Goal: Transaction & Acquisition: Purchase product/service

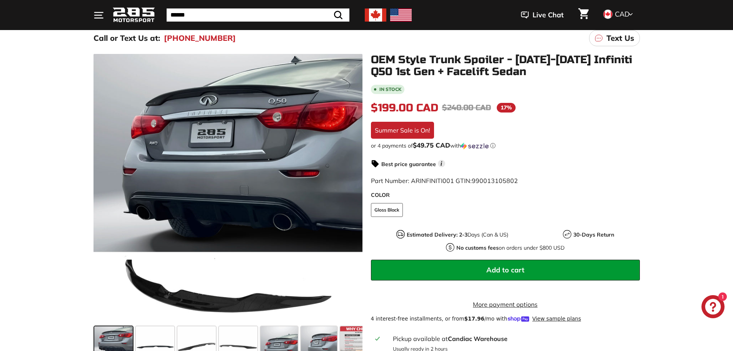
scroll to position [115, 0]
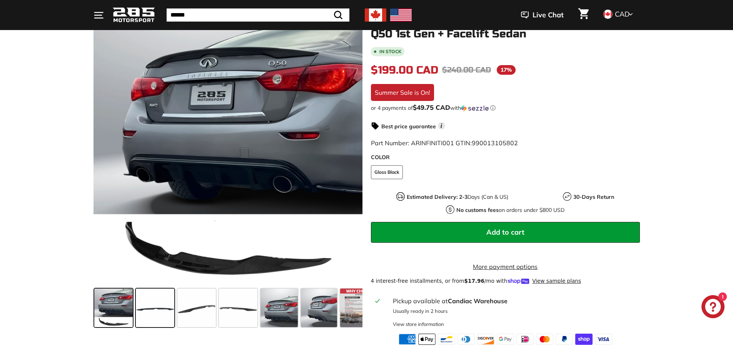
click at [157, 298] on span at bounding box center [155, 307] width 38 height 38
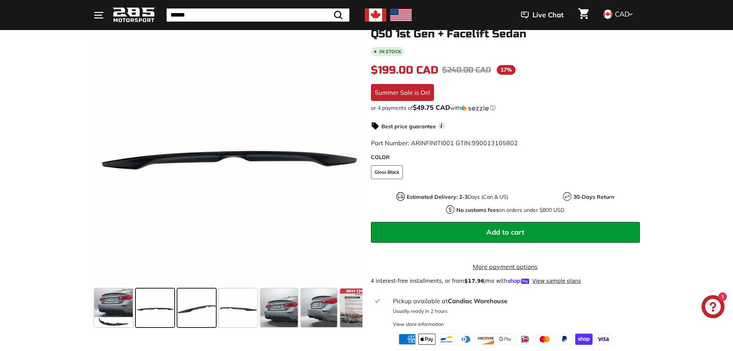
click at [204, 305] on span at bounding box center [196, 307] width 38 height 38
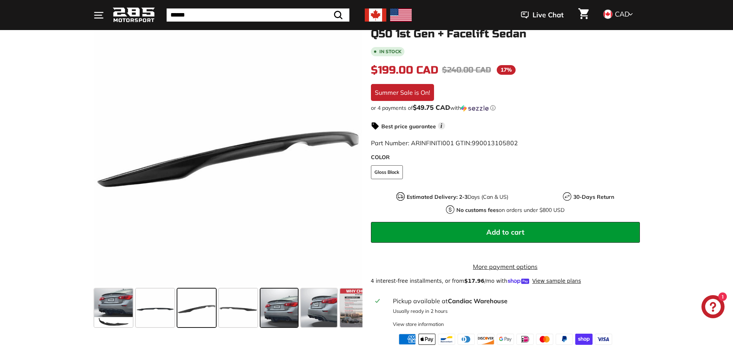
drag, startPoint x: 240, startPoint y: 308, endPoint x: 263, endPoint y: 308, distance: 23.1
click at [241, 308] on span at bounding box center [238, 307] width 38 height 38
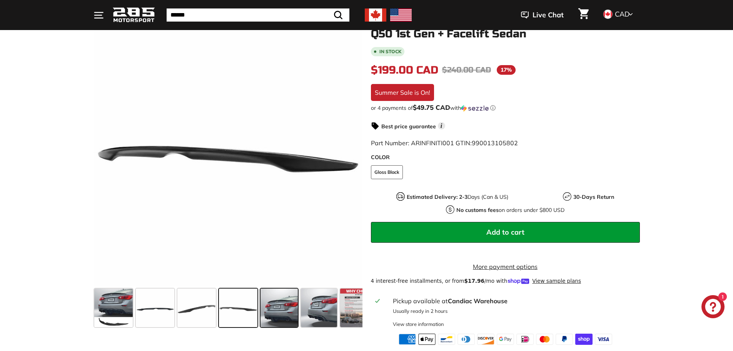
click at [295, 309] on span at bounding box center [280, 307] width 38 height 38
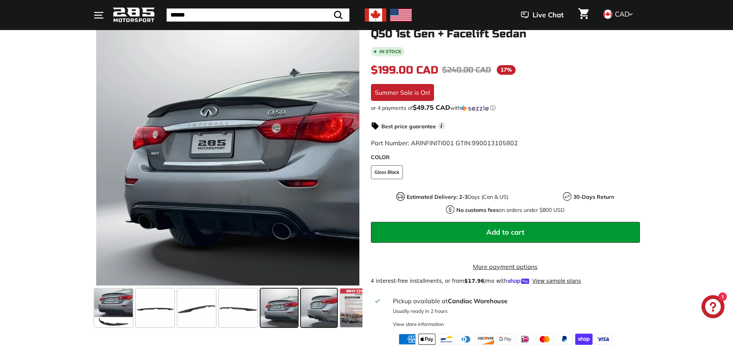
click at [334, 311] on span at bounding box center [319, 307] width 36 height 38
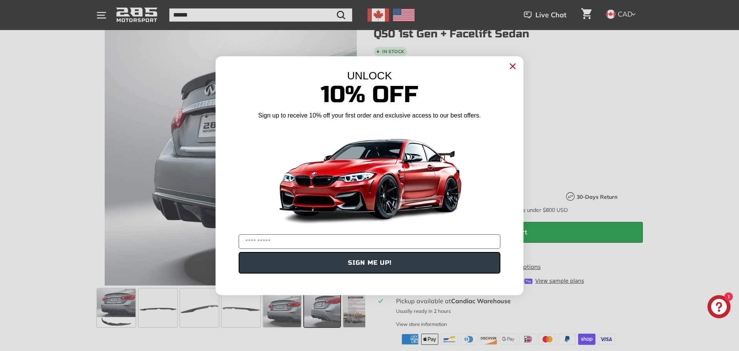
click at [508, 67] on circle "Close dialog" at bounding box center [513, 66] width 12 height 12
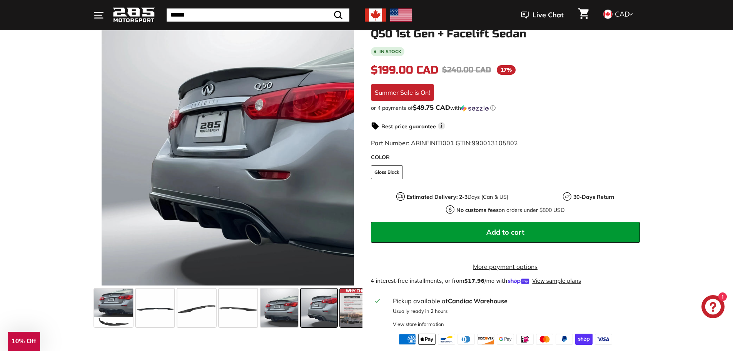
click at [350, 313] on span at bounding box center [359, 307] width 38 height 38
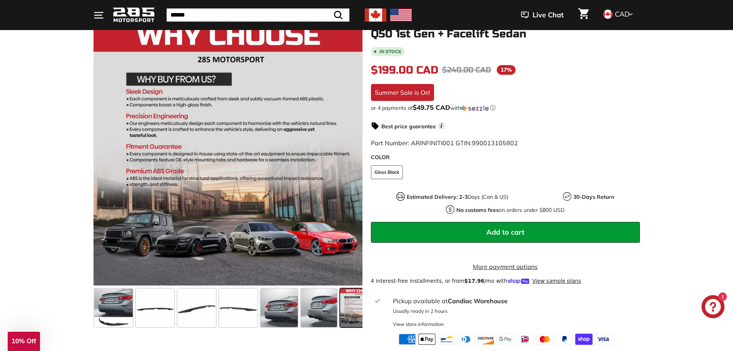
scroll to position [0, 18]
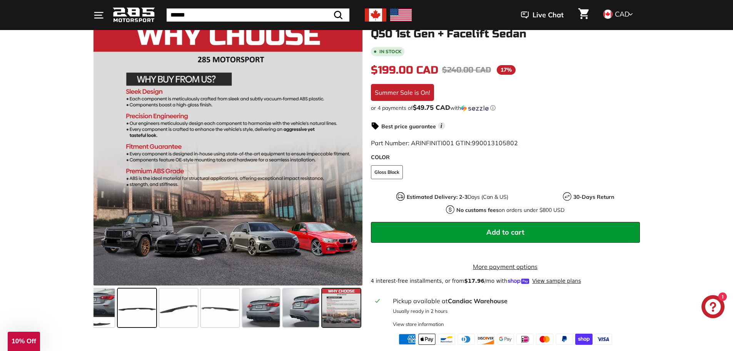
click at [140, 310] on span at bounding box center [137, 307] width 38 height 38
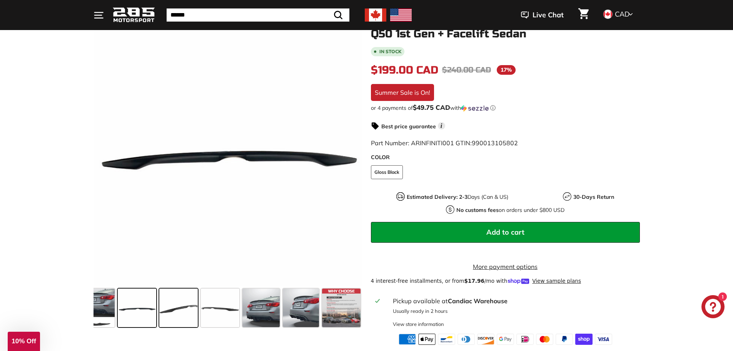
click at [186, 308] on span at bounding box center [178, 307] width 38 height 38
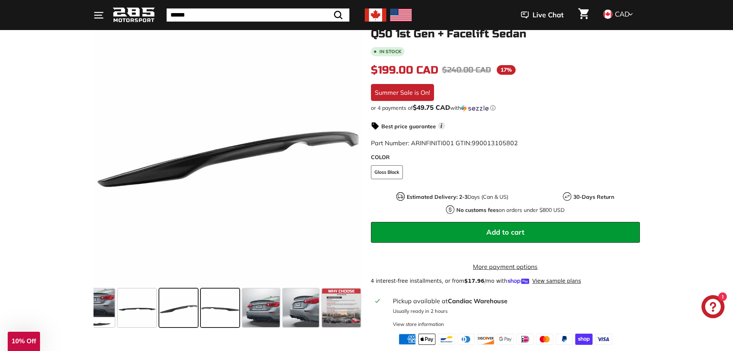
click at [237, 310] on span at bounding box center [220, 307] width 38 height 38
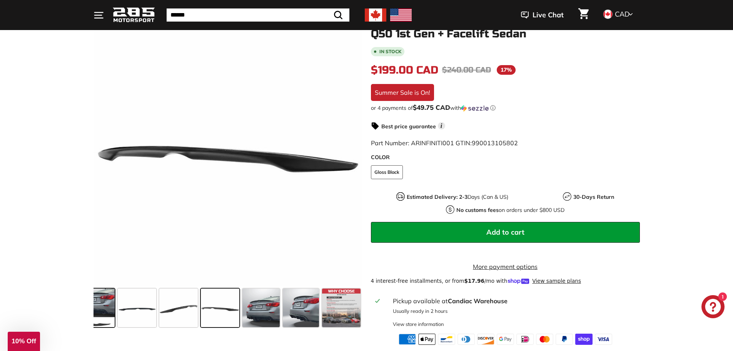
click at [95, 306] on span at bounding box center [95, 307] width 38 height 38
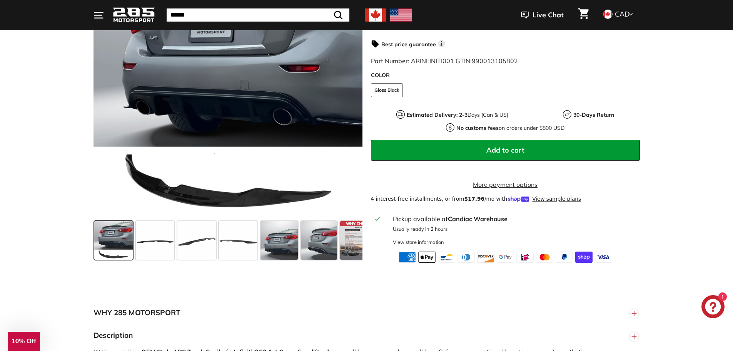
scroll to position [192, 0]
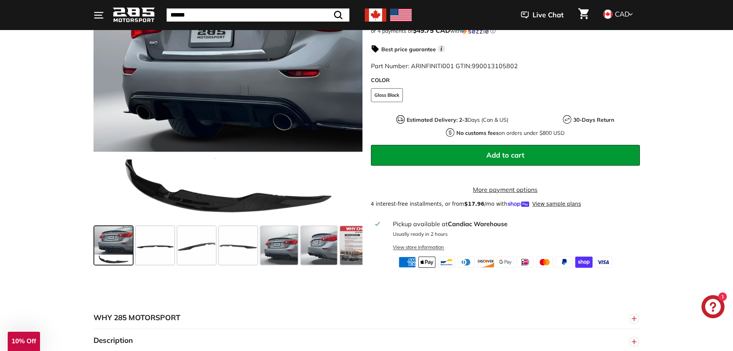
click at [420, 251] on div "View store information" at bounding box center [418, 246] width 51 height 7
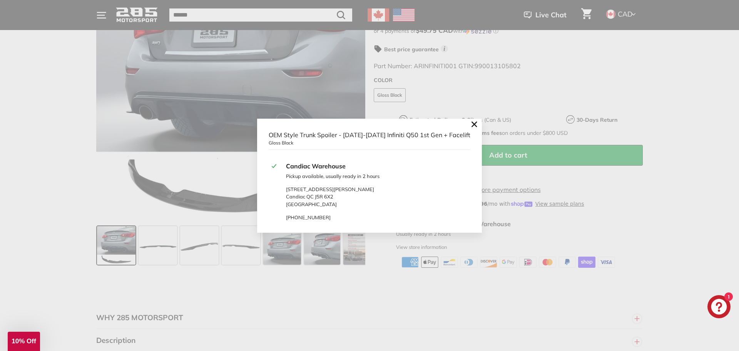
click at [469, 122] on icon ".cls-1{fill:none;stroke:#000;stroke-miterlimit:10;stroke-width:2px}" at bounding box center [474, 124] width 11 height 11
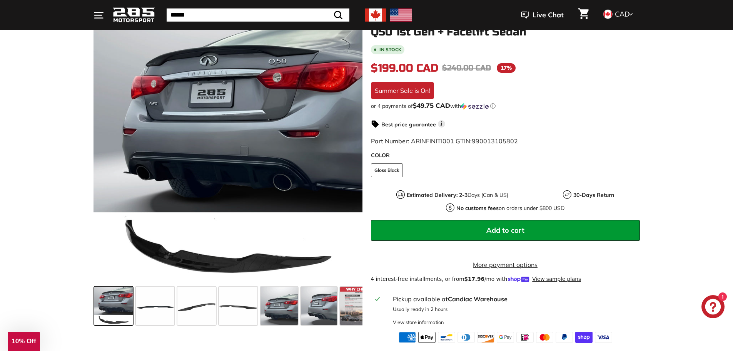
scroll to position [154, 0]
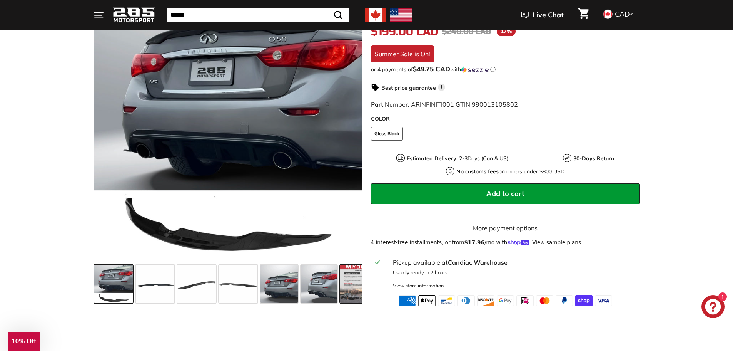
click at [349, 282] on span at bounding box center [359, 283] width 38 height 38
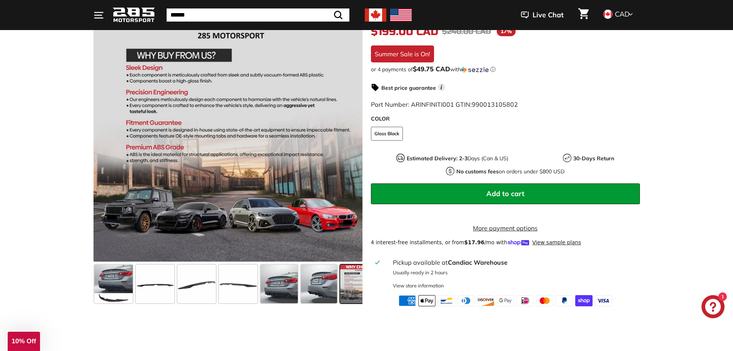
scroll to position [0, 18]
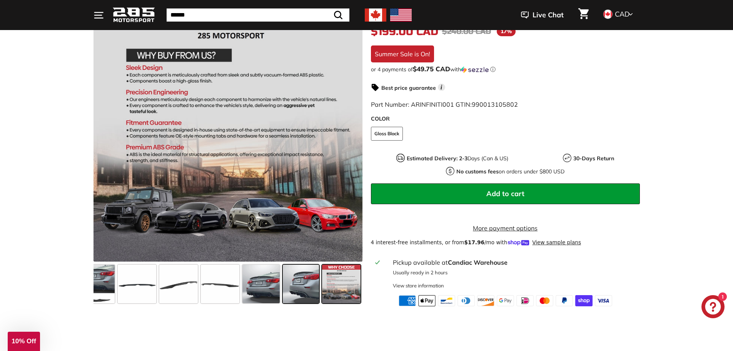
click at [293, 285] on span at bounding box center [301, 283] width 36 height 38
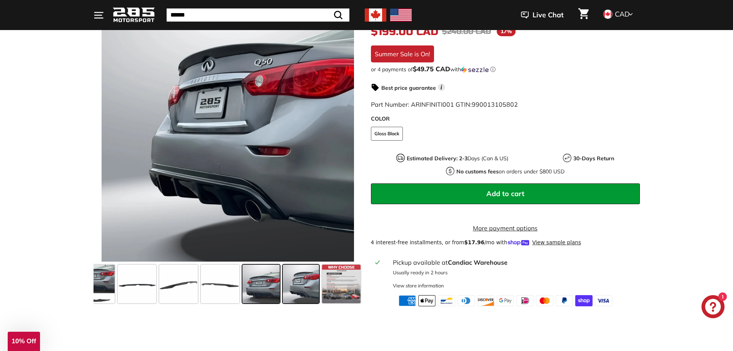
click at [254, 287] on span at bounding box center [261, 283] width 38 height 38
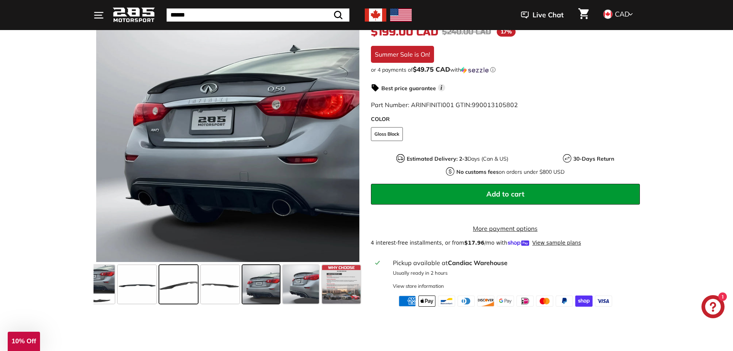
scroll to position [154, 0]
click at [176, 287] on span at bounding box center [178, 283] width 38 height 38
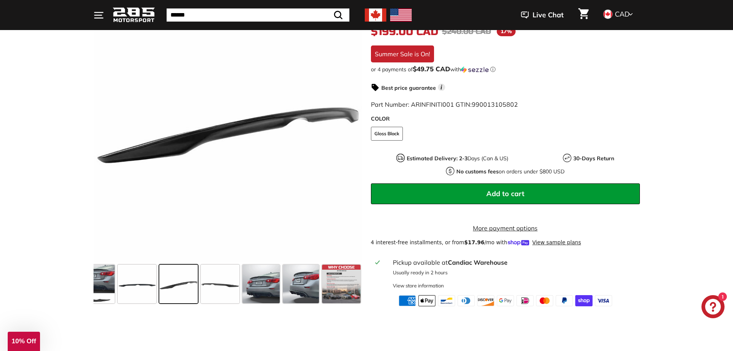
click at [515, 199] on button "Add to cart" at bounding box center [505, 193] width 269 height 21
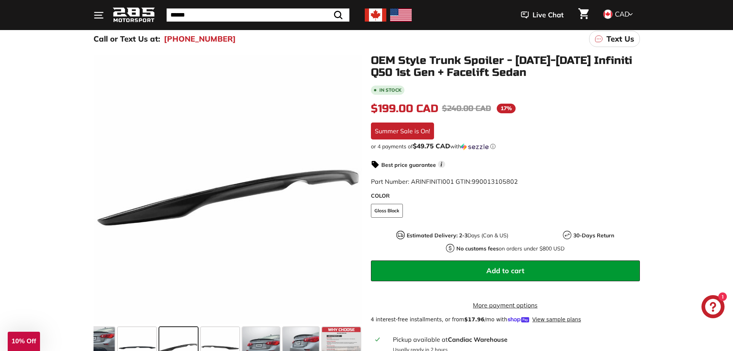
scroll to position [0, 0]
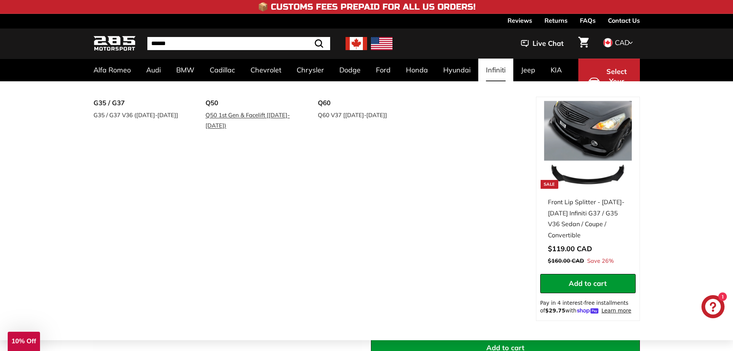
click at [230, 115] on link "Q50 1st Gen & Facelift [[DATE]-[DATE])" at bounding box center [251, 120] width 91 height 22
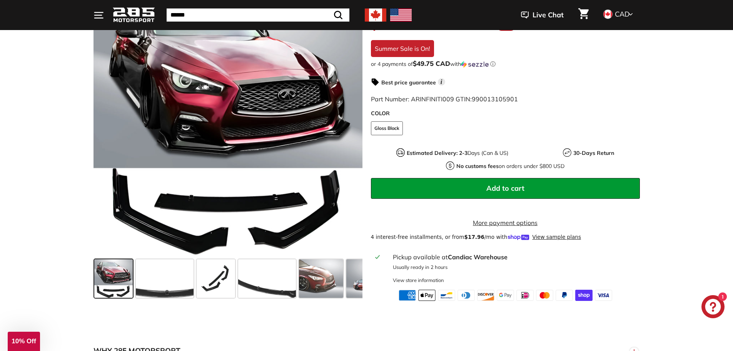
scroll to position [115, 0]
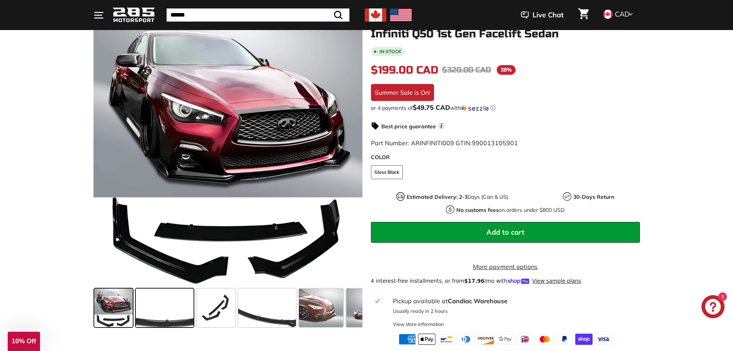
click at [167, 311] on span at bounding box center [165, 307] width 58 height 38
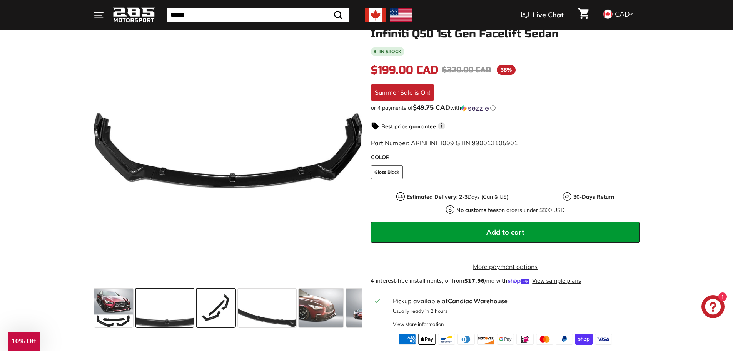
click at [224, 312] on span at bounding box center [216, 307] width 38 height 38
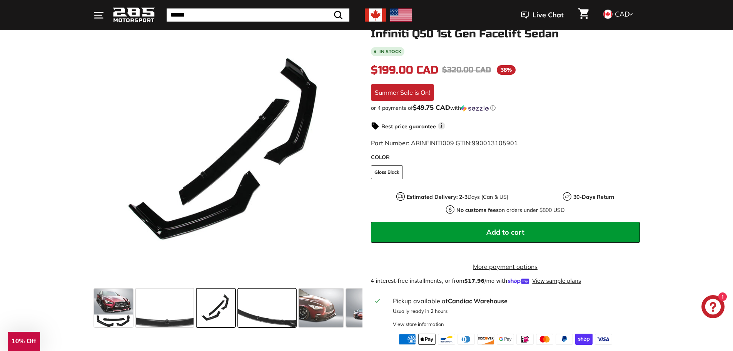
click at [277, 313] on span at bounding box center [267, 307] width 58 height 38
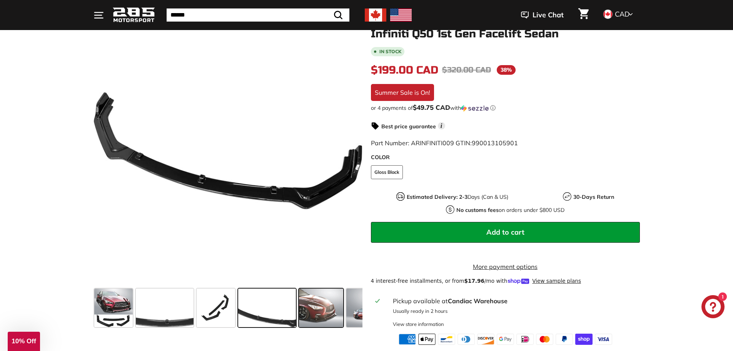
click at [320, 309] on span at bounding box center [321, 307] width 44 height 38
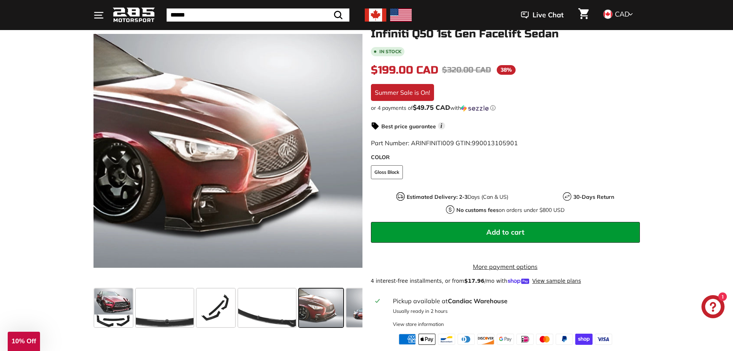
click at [344, 310] on div at bounding box center [321, 308] width 47 height 42
click at [346, 308] on span at bounding box center [371, 307] width 51 height 38
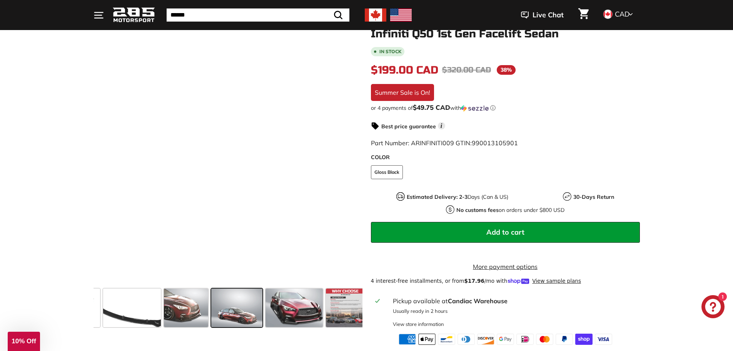
scroll to position [0, 139]
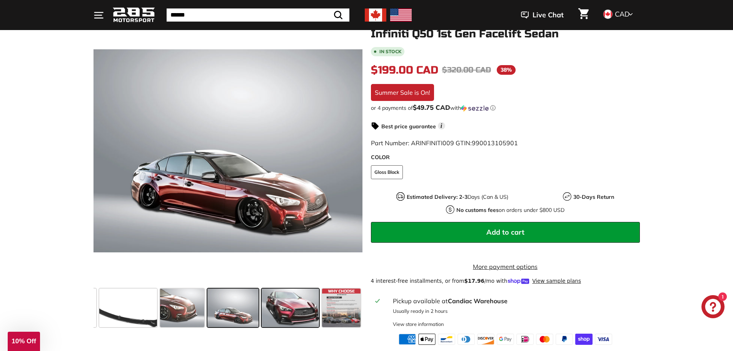
click at [315, 311] on span at bounding box center [291, 307] width 58 height 38
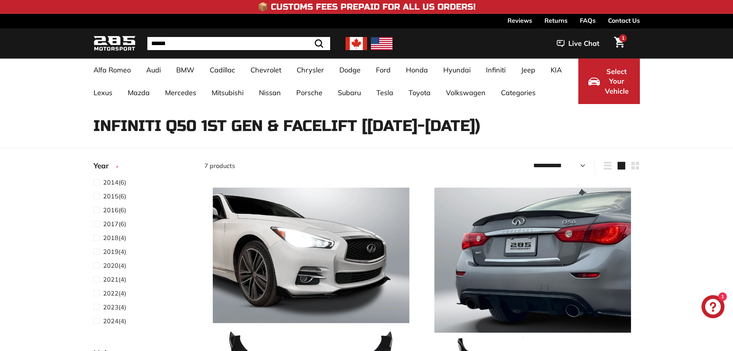
select select "**********"
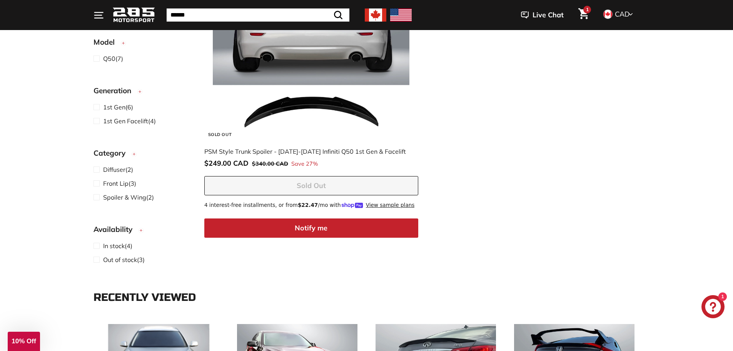
scroll to position [1078, 0]
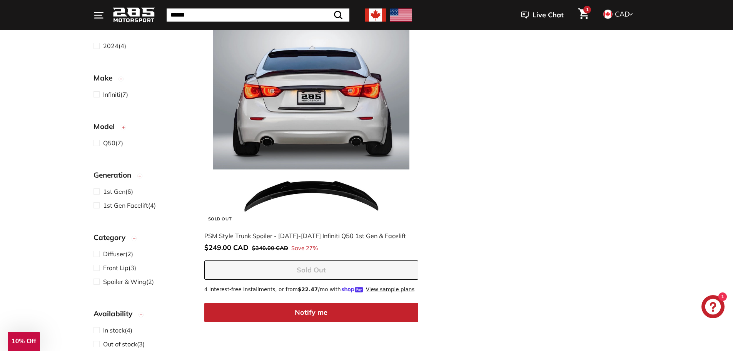
click at [328, 212] on img at bounding box center [311, 125] width 197 height 197
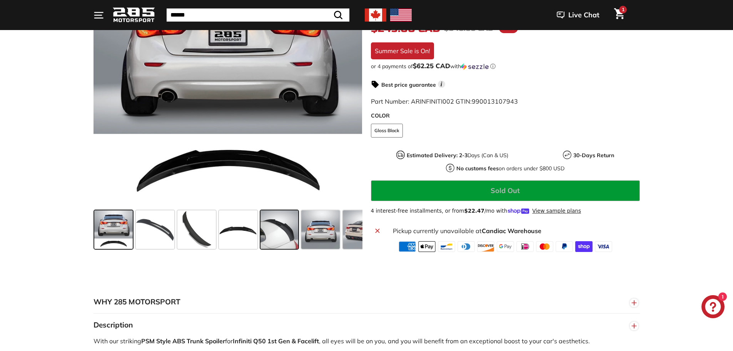
click at [291, 233] on span at bounding box center [280, 229] width 38 height 38
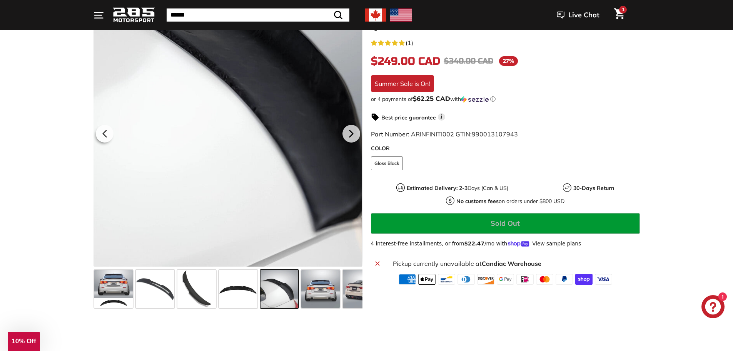
scroll to position [77, 0]
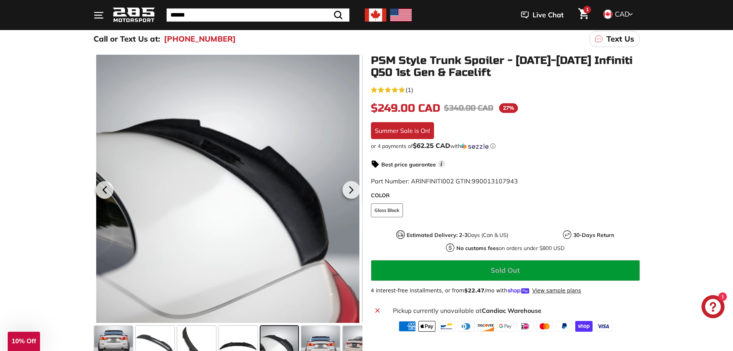
click at [406, 106] on span "$249.00 CAD" at bounding box center [405, 108] width 69 height 13
click at [602, 120] on div "5.0 rating (1 votes) (1) In stock $249.00 CAD $249.00 CAD Regular price $340.00…" at bounding box center [505, 207] width 269 height 247
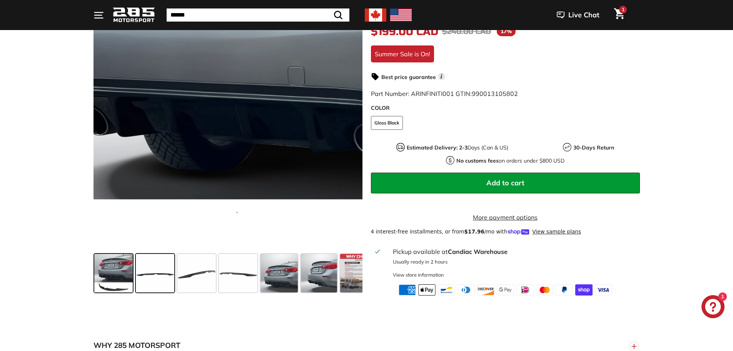
click at [170, 274] on span at bounding box center [155, 273] width 38 height 38
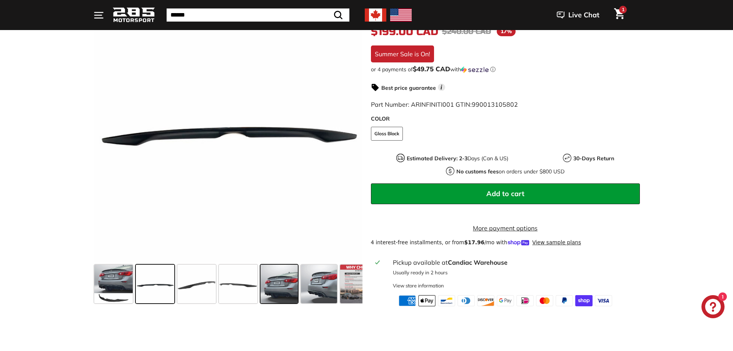
click at [299, 280] on div at bounding box center [279, 284] width 41 height 42
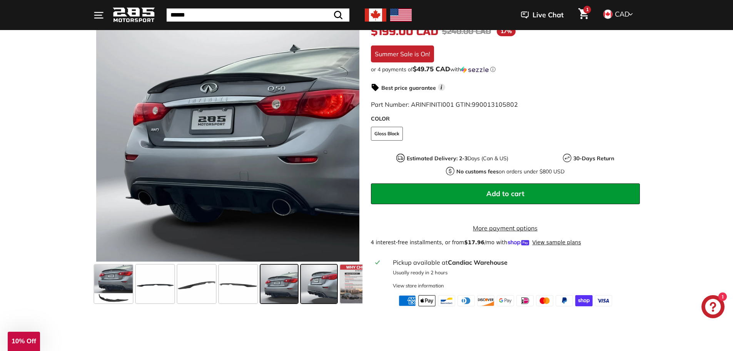
click at [316, 288] on span at bounding box center [319, 283] width 36 height 38
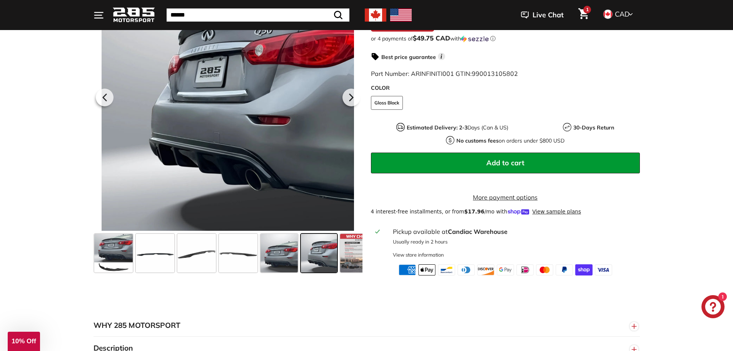
scroll to position [192, 0]
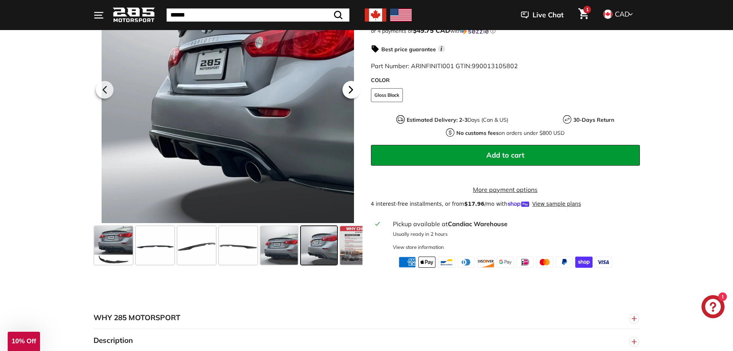
click at [358, 98] on icon at bounding box center [351, 89] width 18 height 18
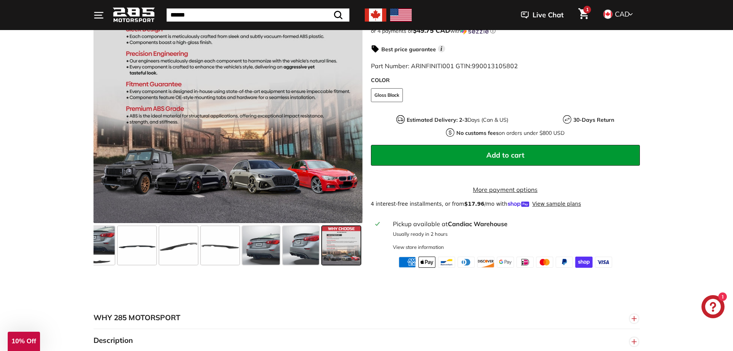
click at [118, 263] on span at bounding box center [137, 245] width 38 height 38
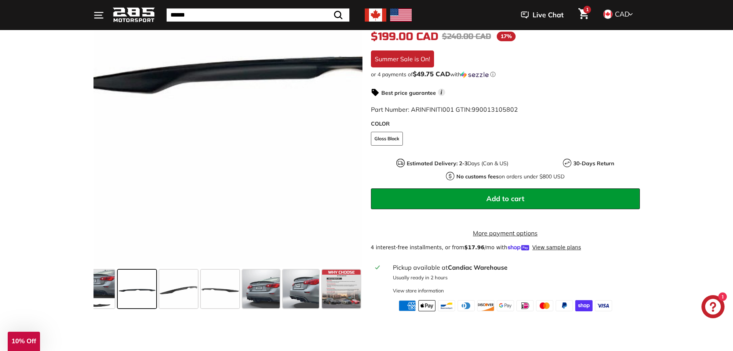
scroll to position [115, 0]
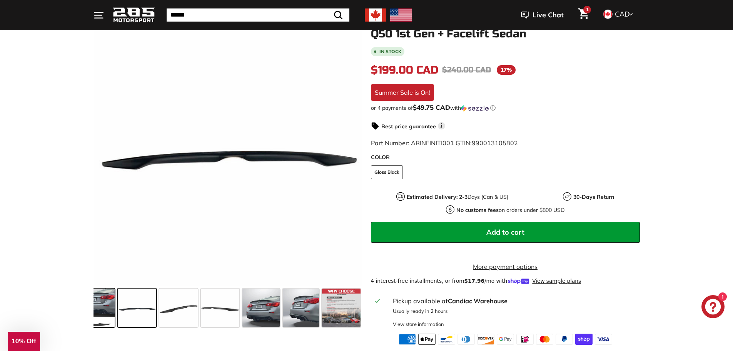
click at [109, 306] on span at bounding box center [95, 307] width 38 height 38
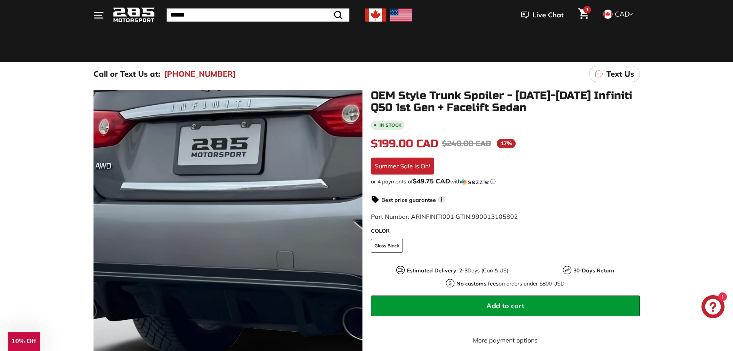
scroll to position [38, 0]
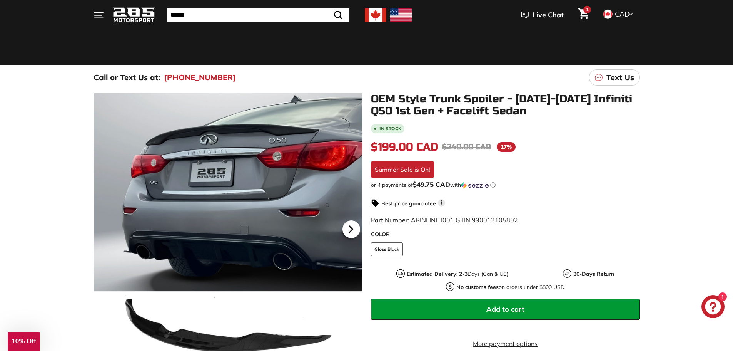
click at [353, 226] on icon at bounding box center [351, 229] width 18 height 18
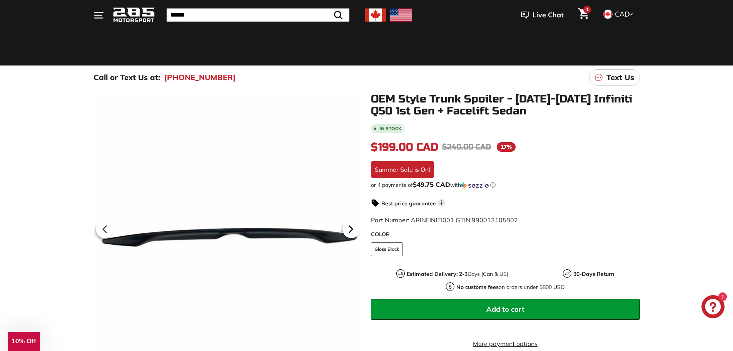
scroll to position [77, 0]
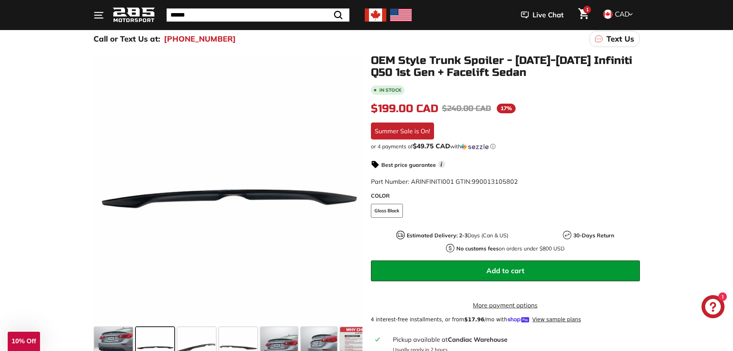
click at [425, 179] on span "Part Number: ARINFINITI001 GTIN: 990013105802" at bounding box center [444, 181] width 147 height 8
click at [495, 181] on span "990013105802" at bounding box center [495, 181] width 46 height 8
click at [495, 180] on span "990013105802" at bounding box center [495, 181] width 46 height 8
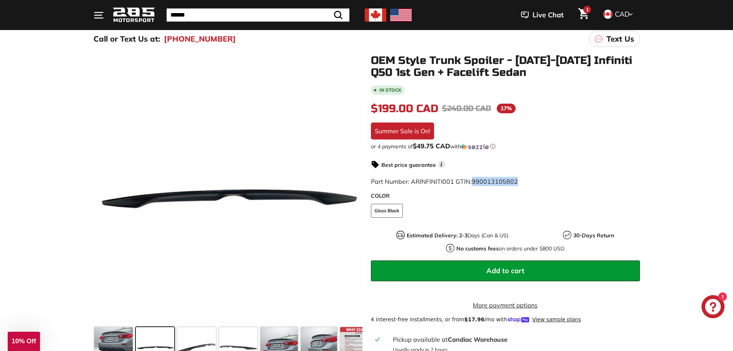
click at [495, 180] on span "990013105802" at bounding box center [495, 181] width 46 height 8
click at [574, 100] on div "$199.00 CAD $199.00 CAD Regular price $240.00 CAD $240.00 CAD Sale price 17% /" at bounding box center [505, 108] width 269 height 16
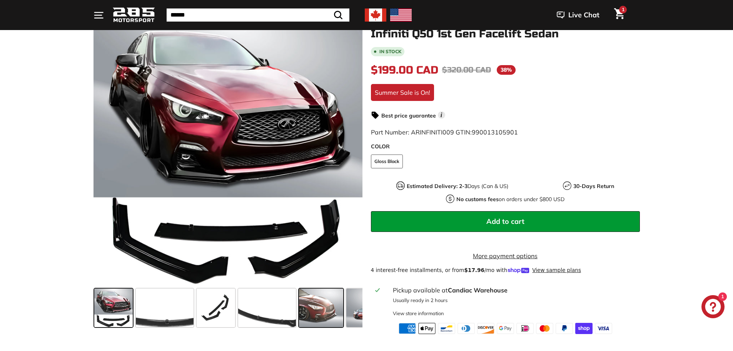
scroll to position [115, 0]
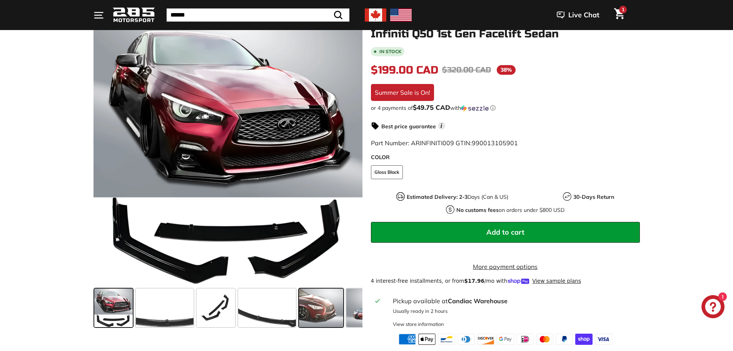
click at [321, 306] on span at bounding box center [321, 307] width 44 height 38
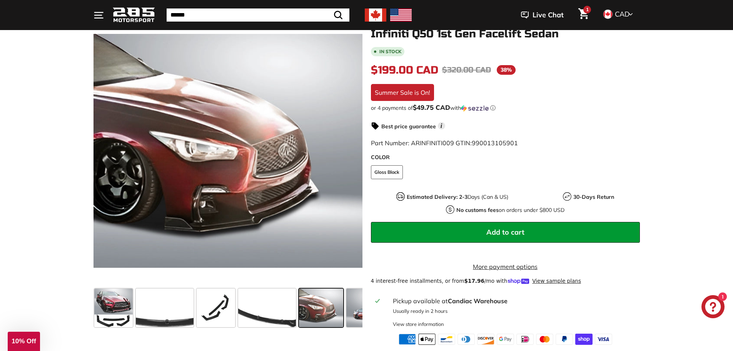
click at [329, 308] on span at bounding box center [321, 307] width 44 height 38
click at [354, 309] on span at bounding box center [371, 307] width 51 height 38
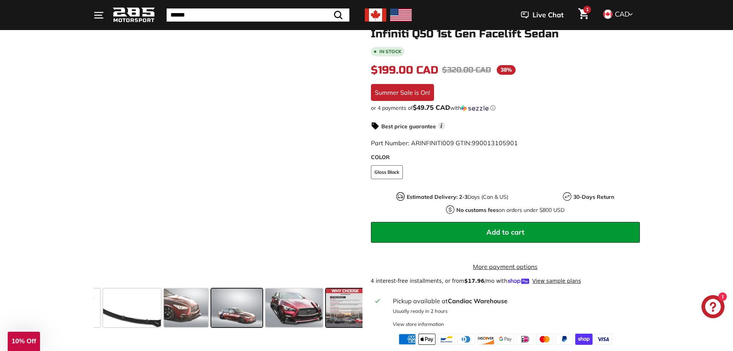
scroll to position [0, 139]
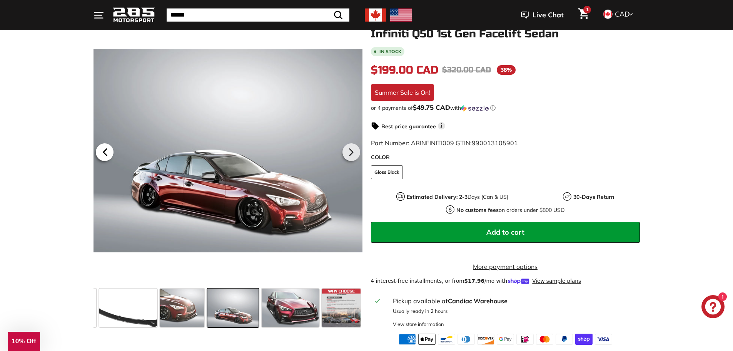
click at [107, 152] on icon at bounding box center [105, 152] width 18 height 18
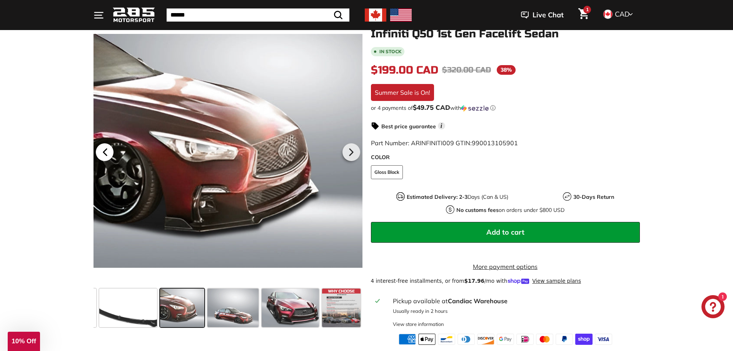
click at [107, 152] on icon at bounding box center [105, 152] width 18 height 18
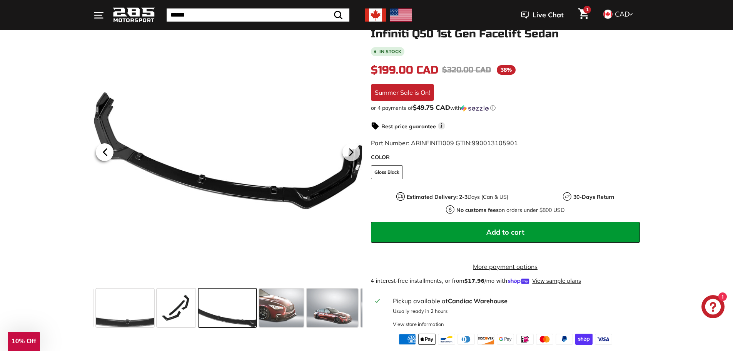
scroll to position [0, 39]
click at [107, 152] on icon at bounding box center [105, 152] width 18 height 18
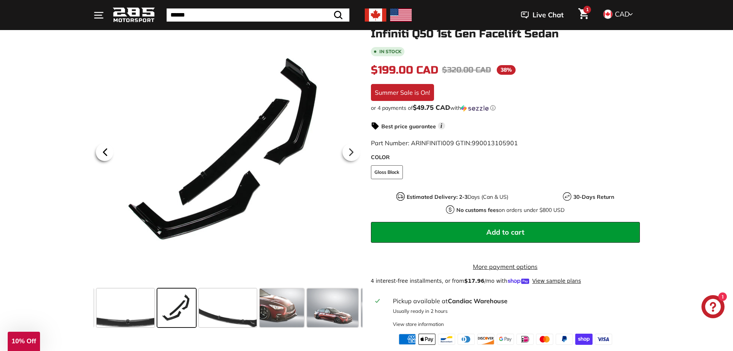
click at [107, 152] on icon at bounding box center [105, 152] width 18 height 18
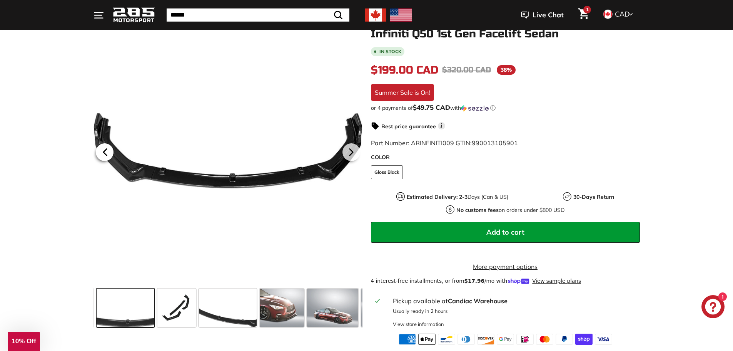
scroll to position [0, 0]
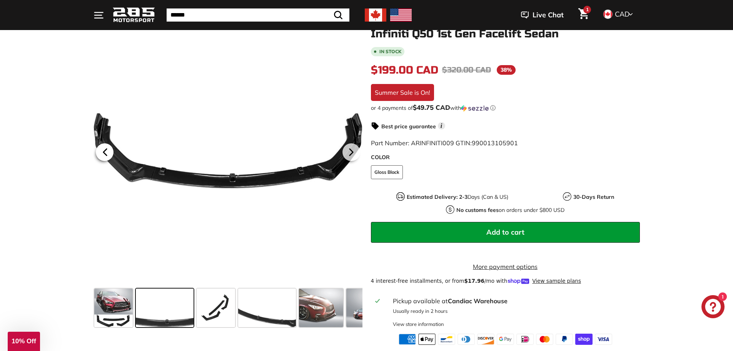
click at [107, 152] on icon at bounding box center [105, 152] width 18 height 18
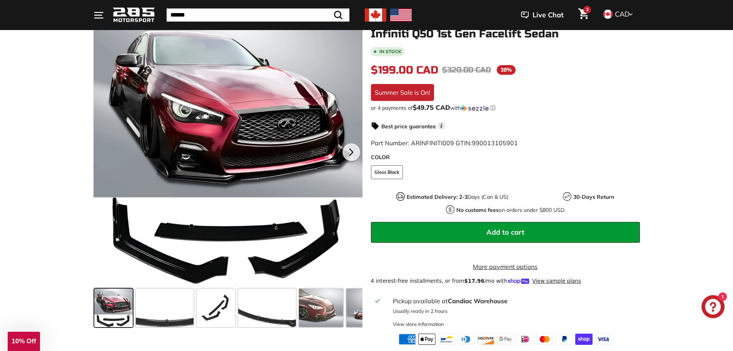
click at [107, 152] on div at bounding box center [228, 150] width 269 height 269
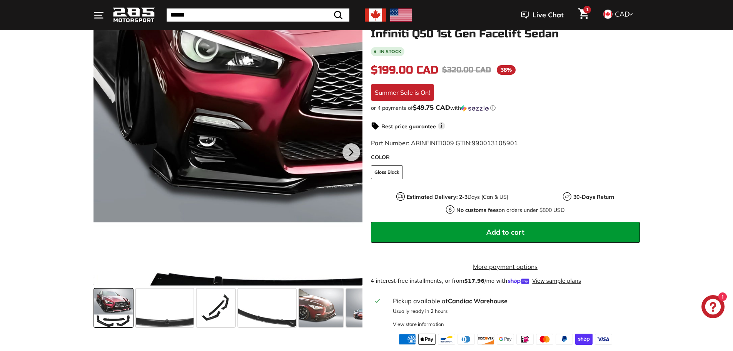
scroll to position [38, 0]
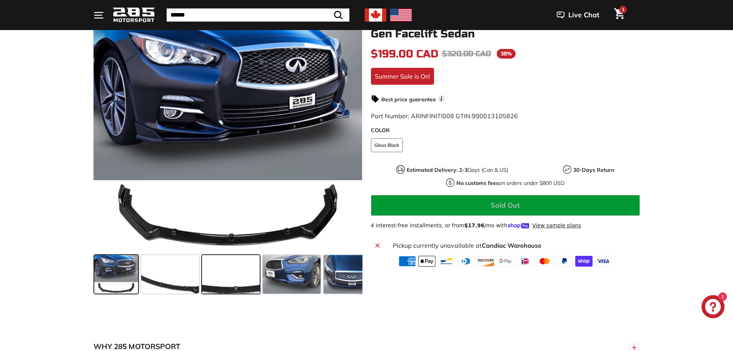
scroll to position [115, 0]
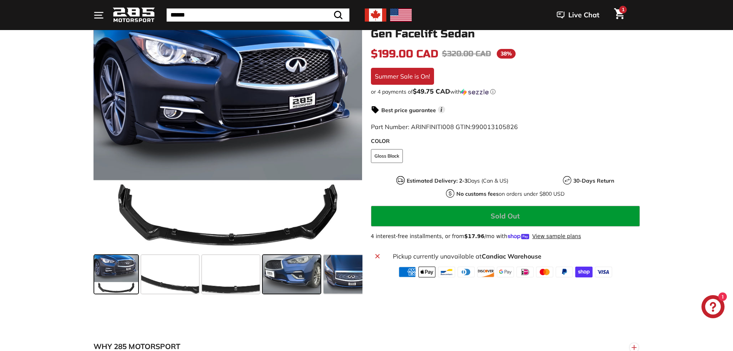
click at [293, 284] on span at bounding box center [292, 274] width 58 height 38
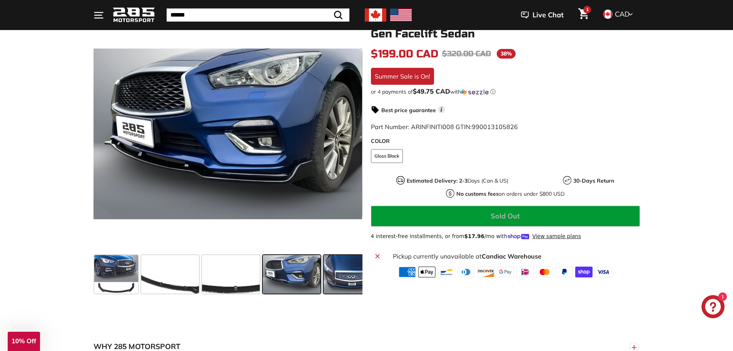
click at [337, 286] on span at bounding box center [353, 274] width 58 height 38
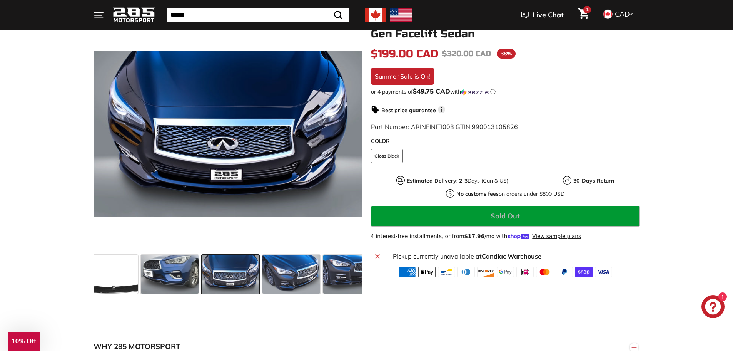
scroll to position [0, 125]
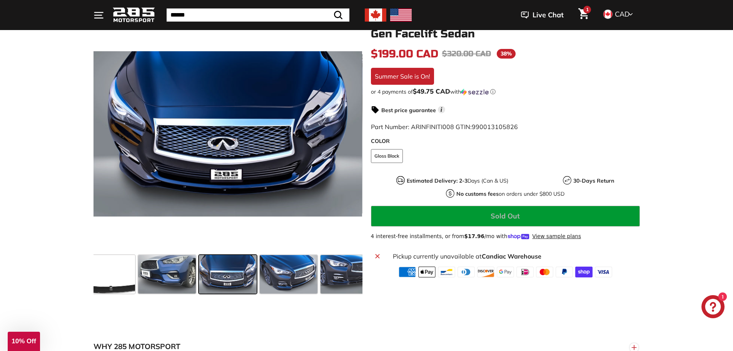
click at [337, 286] on span at bounding box center [350, 274] width 58 height 38
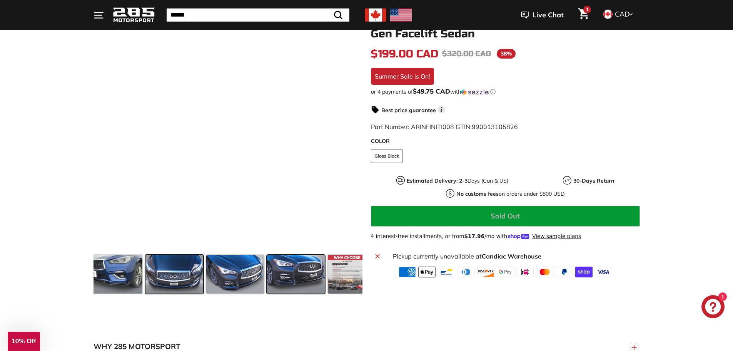
scroll to position [0, 184]
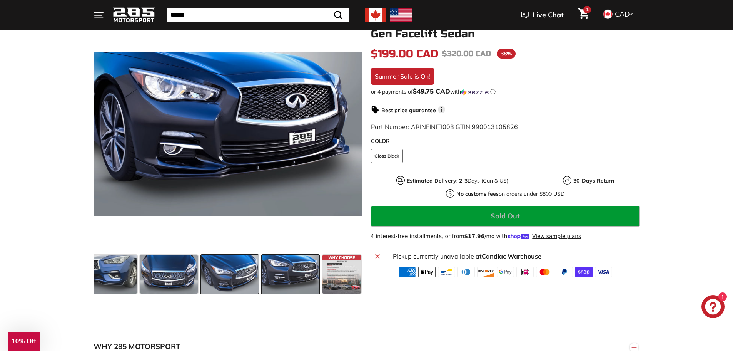
click at [233, 279] on span at bounding box center [230, 274] width 58 height 38
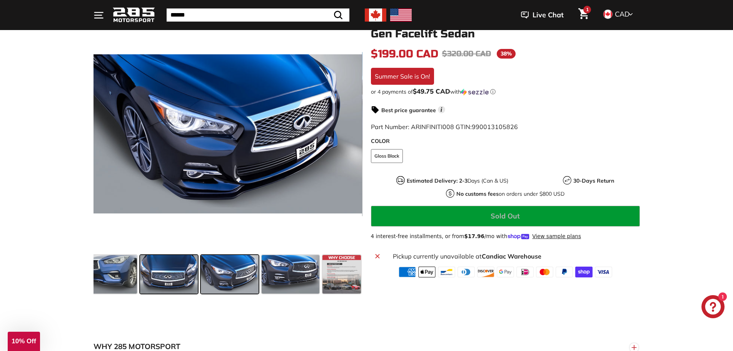
click at [160, 283] on span at bounding box center [169, 274] width 58 height 38
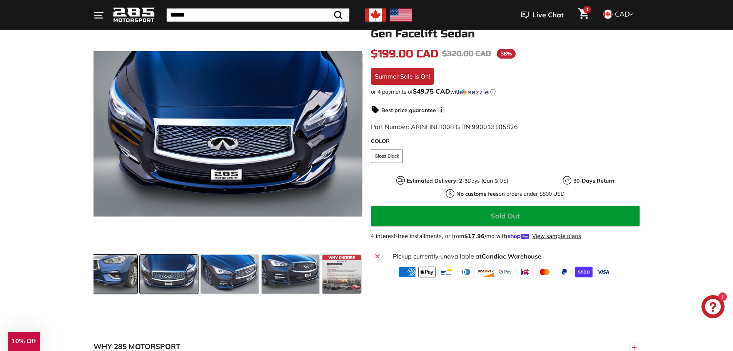
click at [117, 286] on span at bounding box center [108, 274] width 58 height 38
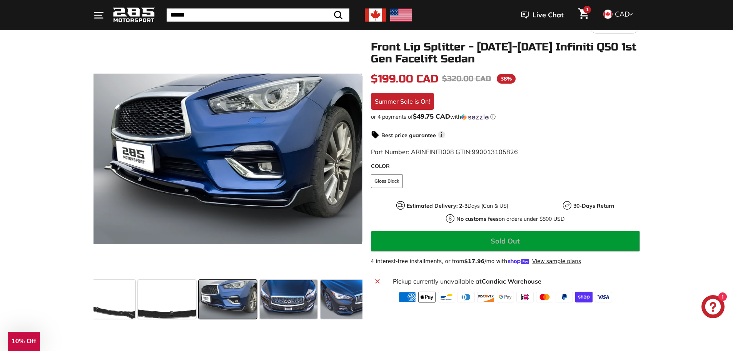
scroll to position [77, 0]
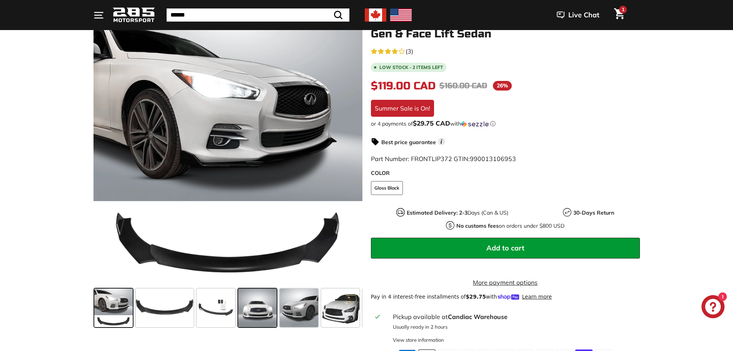
click at [257, 311] on span at bounding box center [257, 307] width 38 height 38
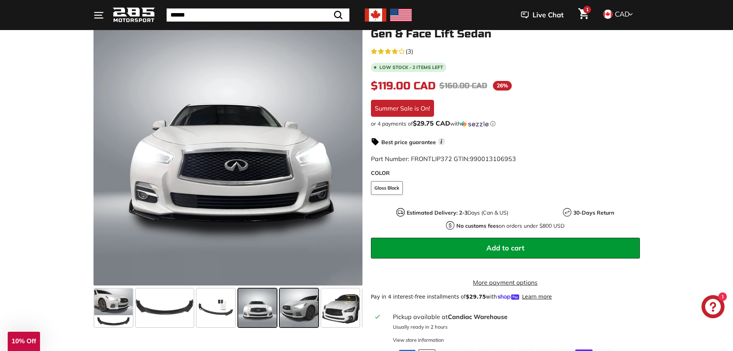
click at [292, 309] on span at bounding box center [299, 307] width 38 height 38
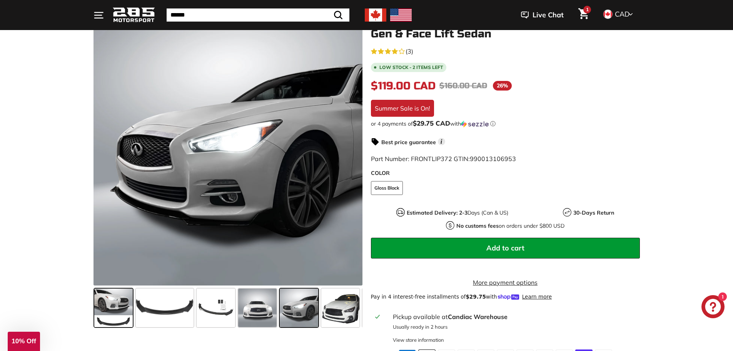
click at [112, 313] on span at bounding box center [113, 307] width 38 height 38
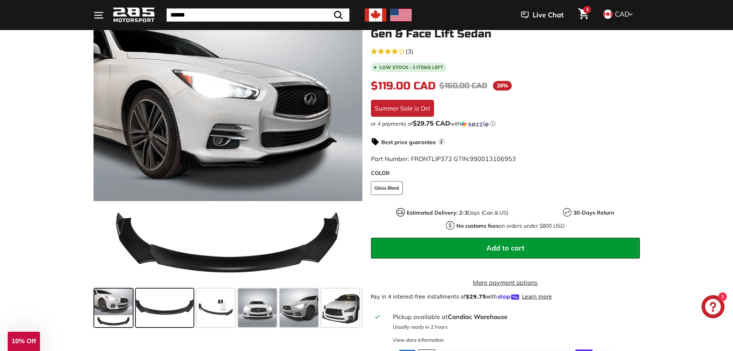
click at [164, 316] on span at bounding box center [165, 307] width 58 height 38
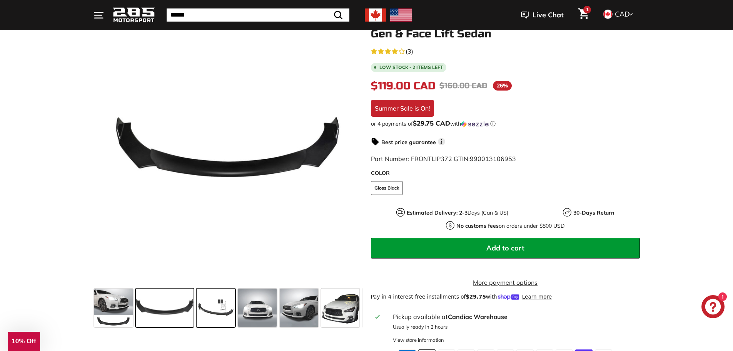
click at [211, 312] on span at bounding box center [216, 307] width 38 height 38
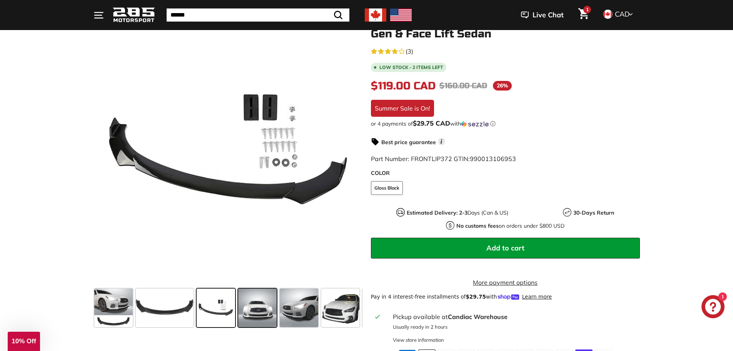
click at [242, 310] on span at bounding box center [257, 307] width 38 height 38
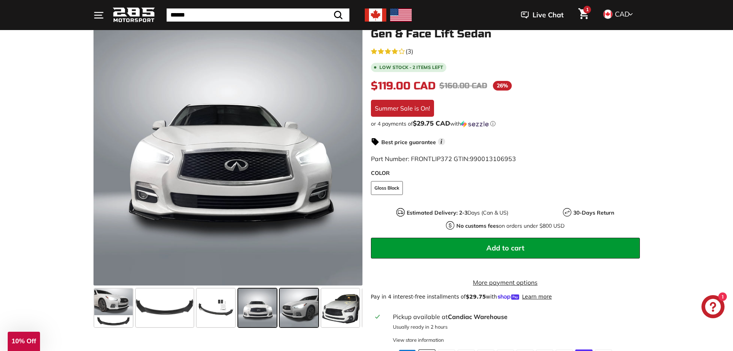
click at [288, 308] on span at bounding box center [299, 307] width 38 height 38
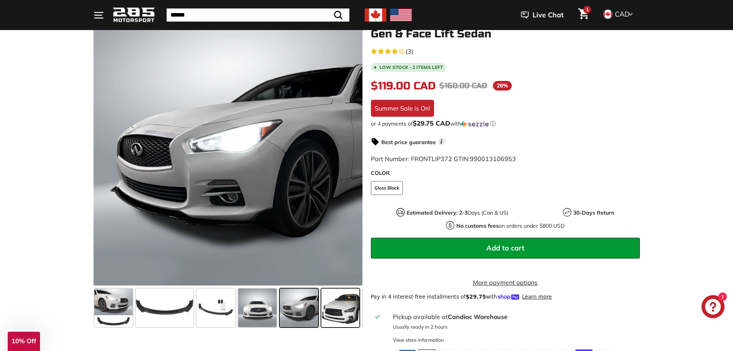
click at [338, 306] on span at bounding box center [340, 307] width 38 height 38
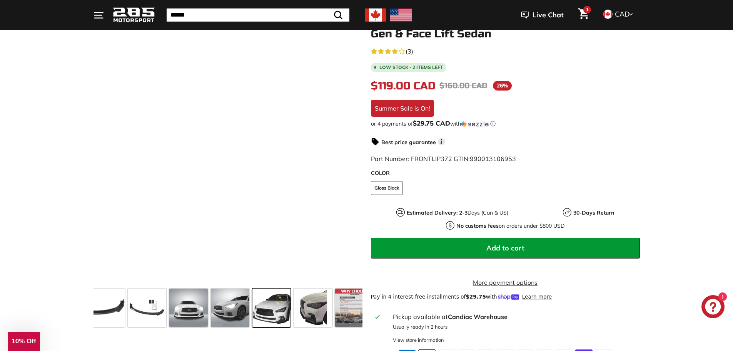
scroll to position [0, 82]
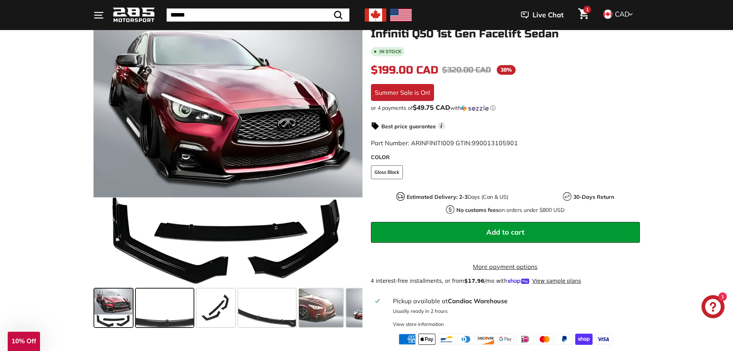
click at [145, 313] on span at bounding box center [165, 307] width 58 height 38
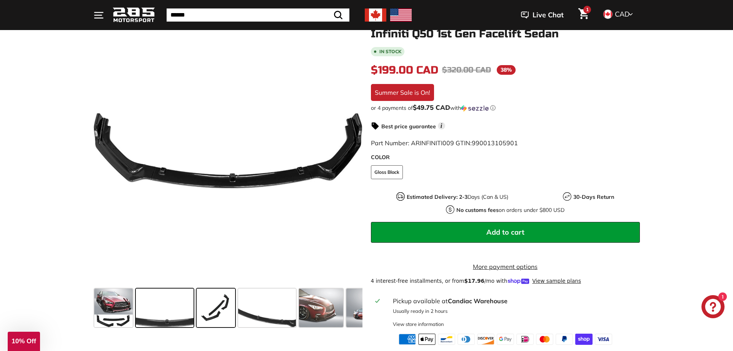
click at [229, 319] on span at bounding box center [216, 307] width 38 height 38
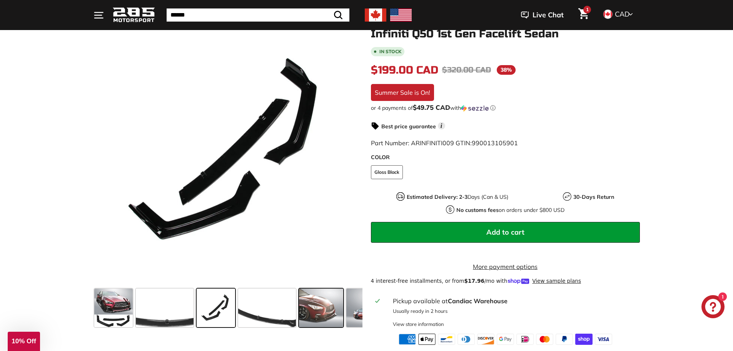
click at [298, 320] on div at bounding box center [321, 308] width 47 height 42
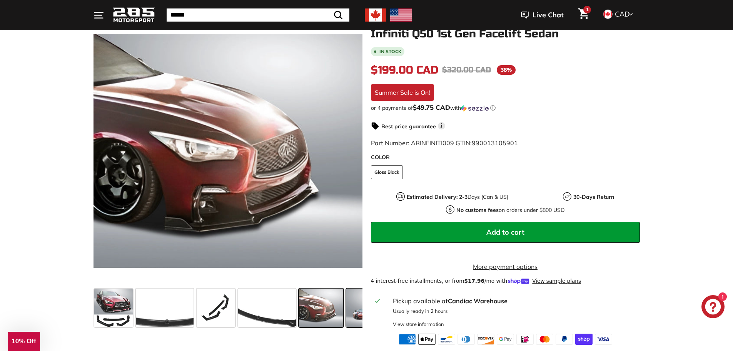
click at [353, 305] on span at bounding box center [371, 307] width 51 height 38
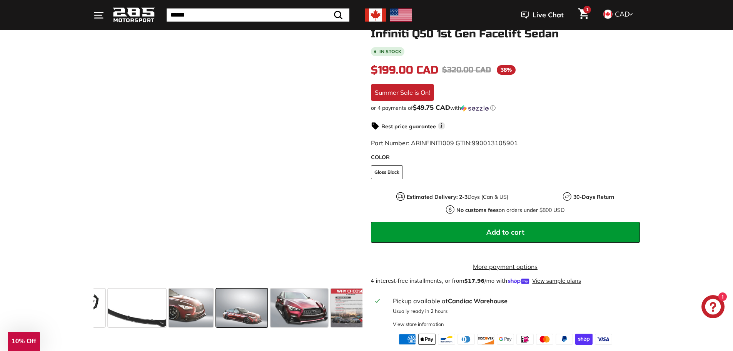
scroll to position [0, 139]
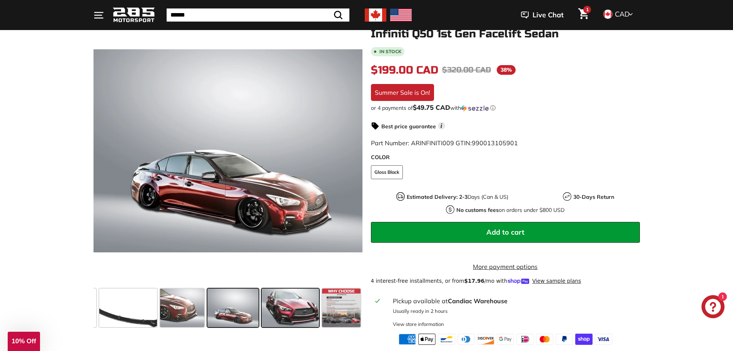
click at [311, 316] on span at bounding box center [291, 307] width 58 height 38
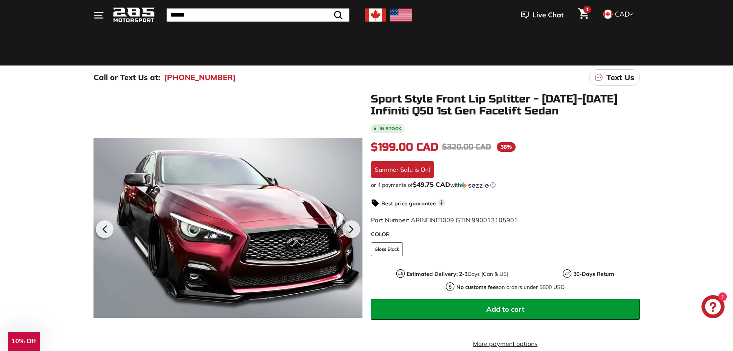
scroll to position [154, 0]
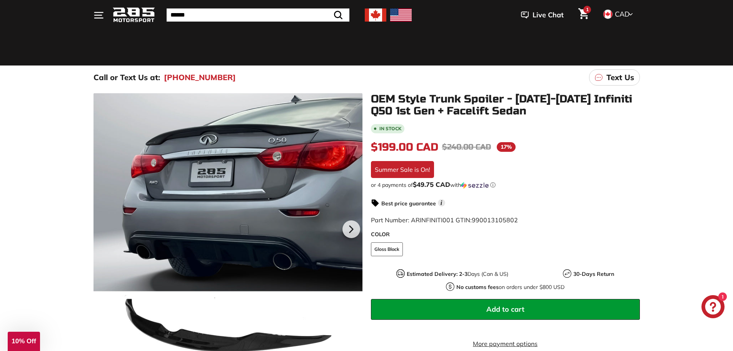
click at [635, 207] on div "Best price guarantee i" at bounding box center [505, 202] width 269 height 9
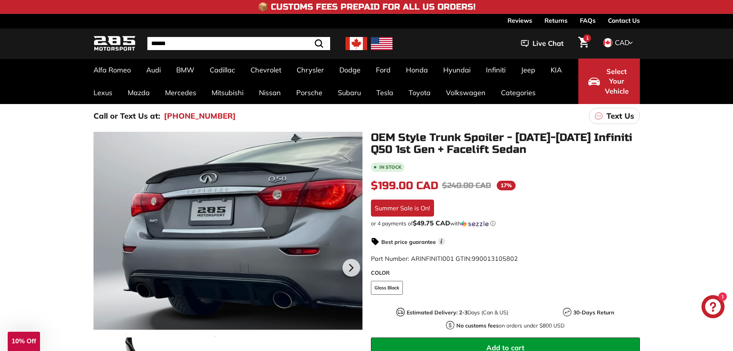
click at [577, 44] on link "1" at bounding box center [584, 43] width 20 height 26
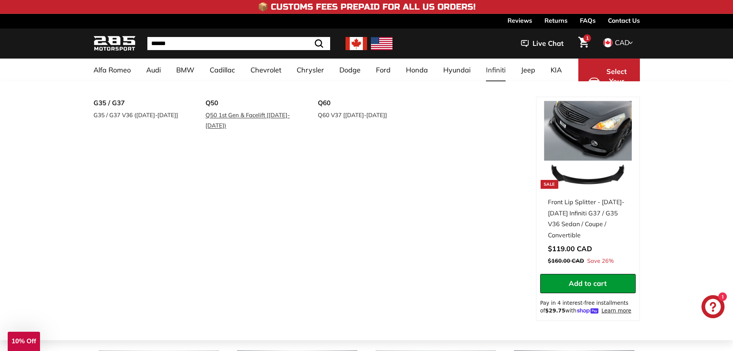
click at [222, 112] on link "Q50 1st Gen & Facelift [[DATE]-[DATE])" at bounding box center [251, 120] width 91 height 22
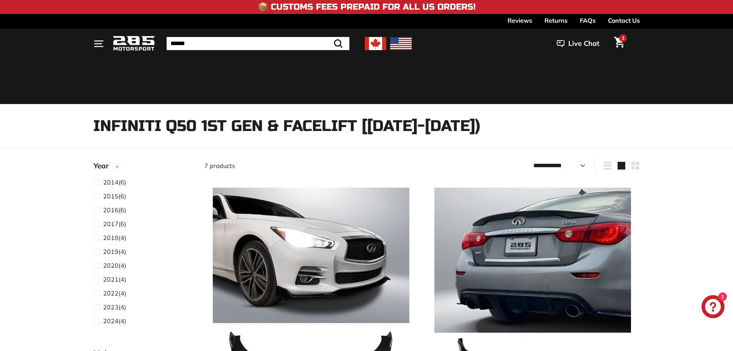
select select "**********"
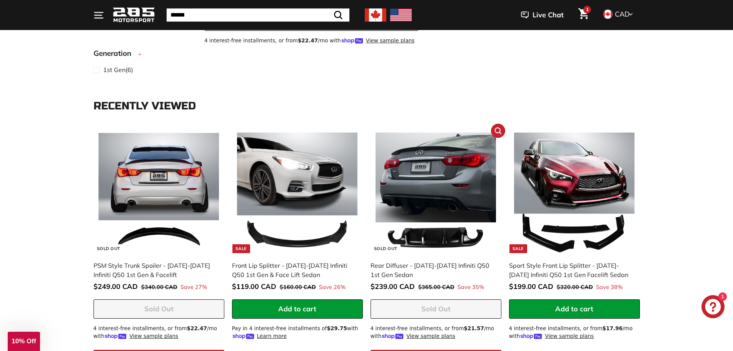
scroll to position [1321, 0]
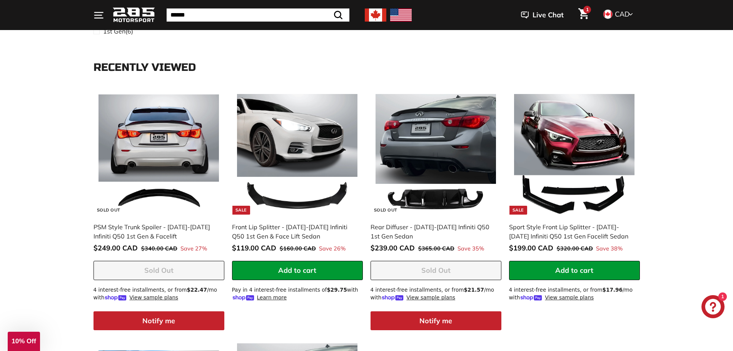
click at [580, 15] on icon "Cart" at bounding box center [583, 13] width 10 height 11
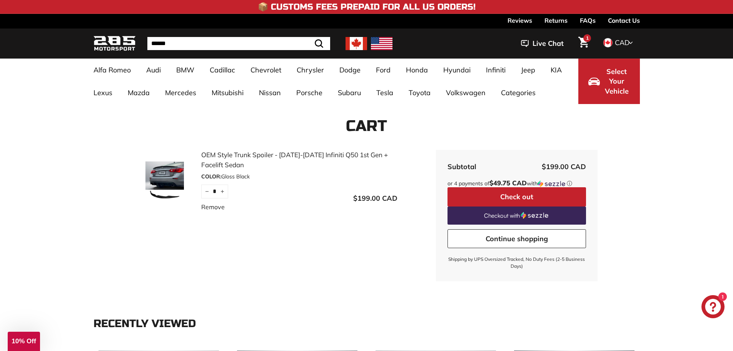
click at [606, 78] on span "Select Your Vehicle" at bounding box center [617, 82] width 26 height 30
click at [505, 186] on span "$49.75 CAD" at bounding box center [508, 183] width 37 height 8
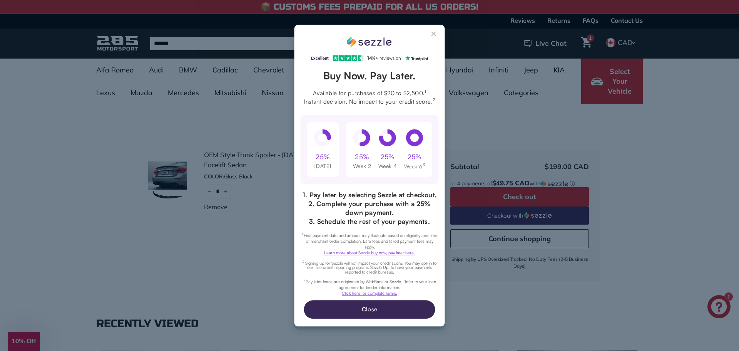
click at [438, 33] on button "Close Sezzle Modal" at bounding box center [434, 35] width 9 height 9
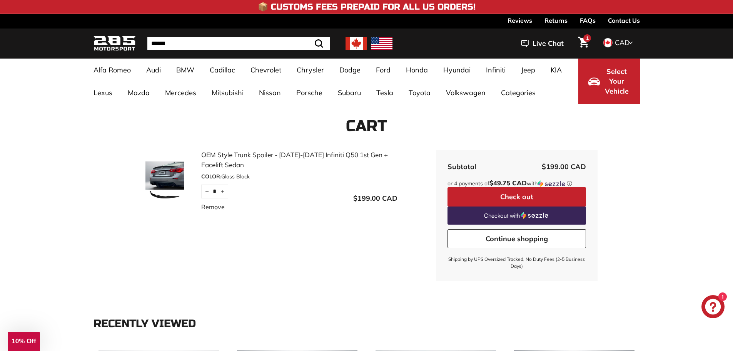
click at [496, 192] on button "Check out" at bounding box center [517, 196] width 139 height 19
click at [164, 172] on img at bounding box center [165, 180] width 58 height 38
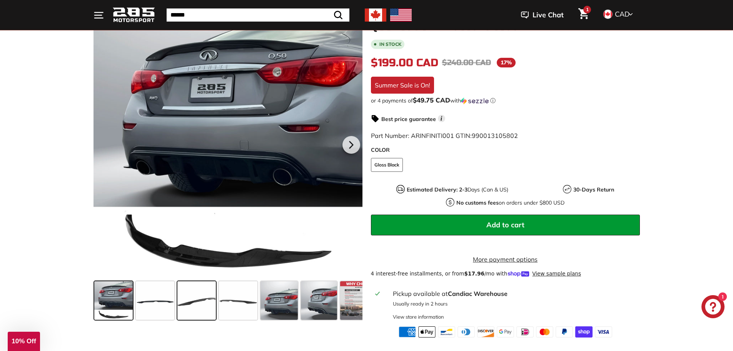
scroll to position [154, 0]
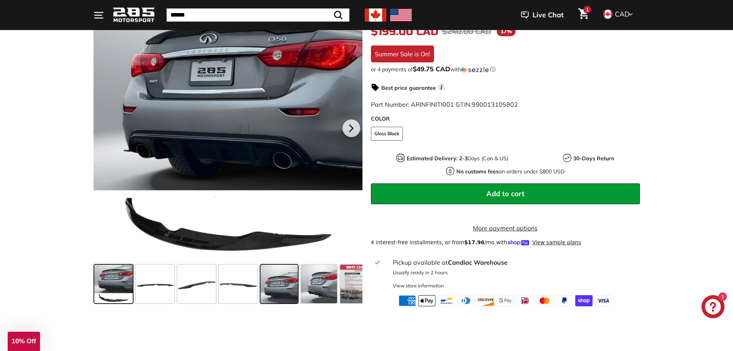
click at [276, 294] on span at bounding box center [280, 283] width 38 height 38
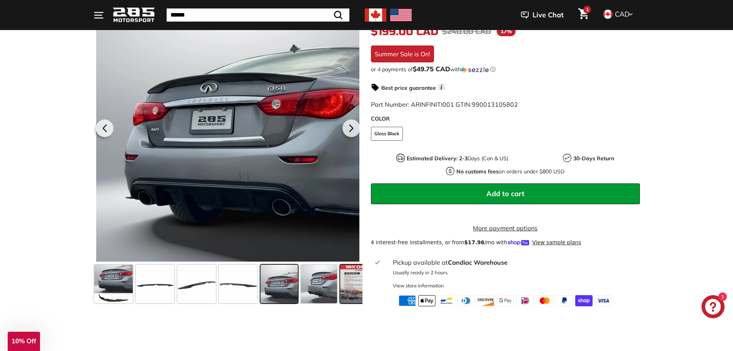
click at [339, 299] on div at bounding box center [360, 284] width 42 height 42
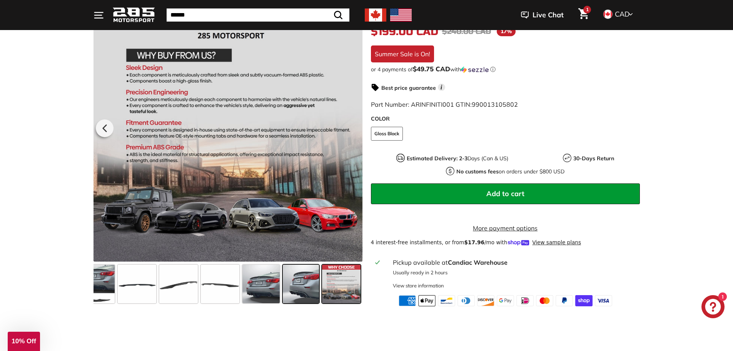
click at [304, 300] on span at bounding box center [301, 283] width 36 height 38
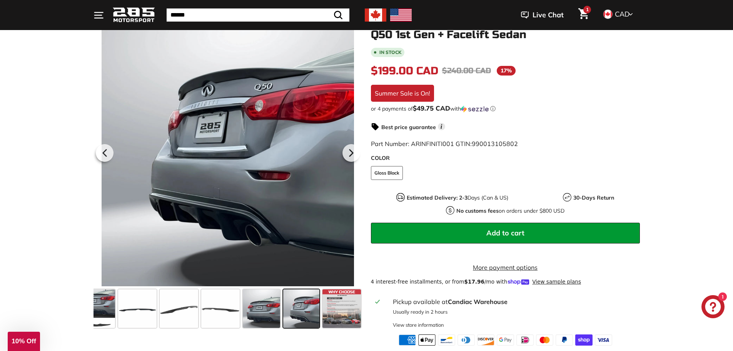
scroll to position [77, 0]
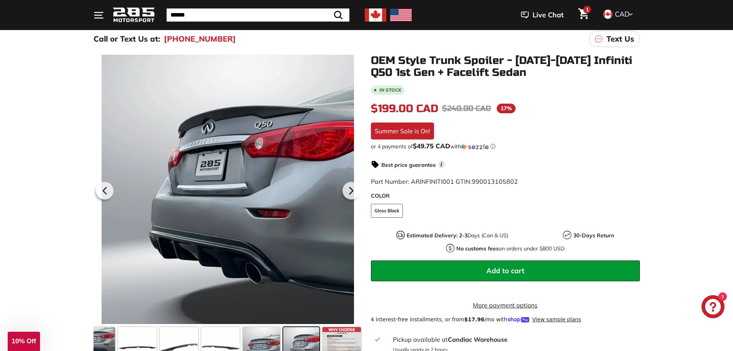
click at [585, 18] on icon "Cart" at bounding box center [583, 13] width 10 height 11
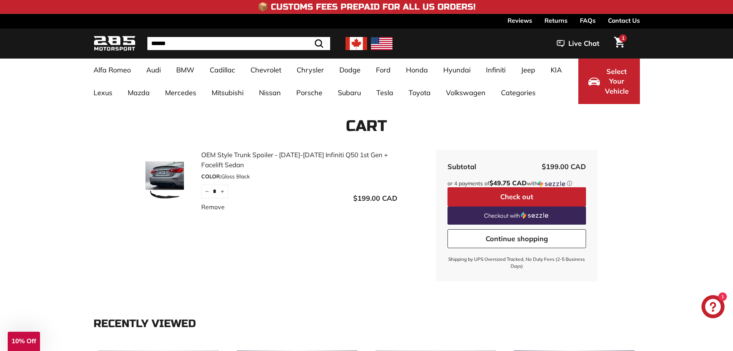
click at [501, 193] on button "Check out" at bounding box center [517, 196] width 139 height 19
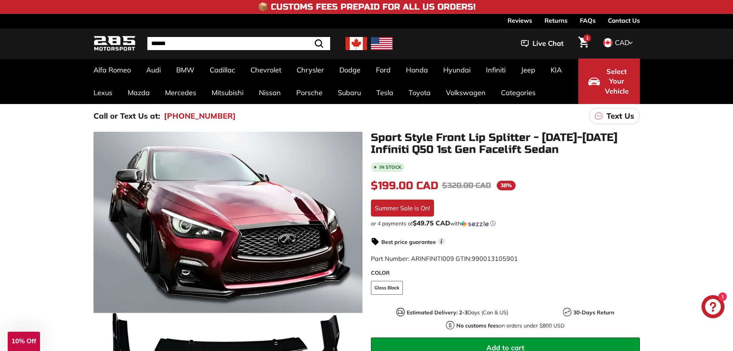
drag, startPoint x: 657, startPoint y: 262, endPoint x: 652, endPoint y: 257, distance: 6.6
click at [657, 261] on div ".cls-1{fill:none;stroke:#000;stroke-miterlimit:10;stroke-width:2px} .cls-1{fill…" at bounding box center [366, 294] width 733 height 332
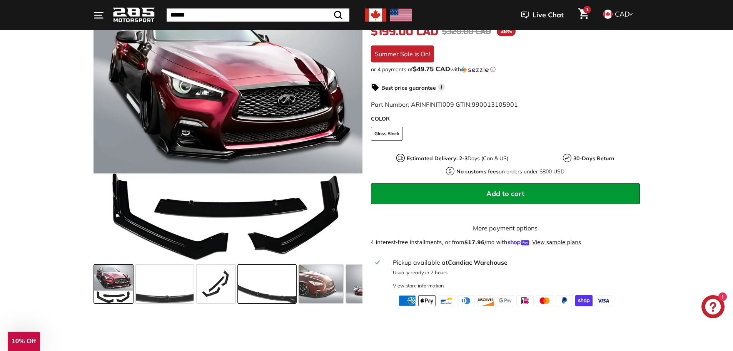
scroll to position [192, 0]
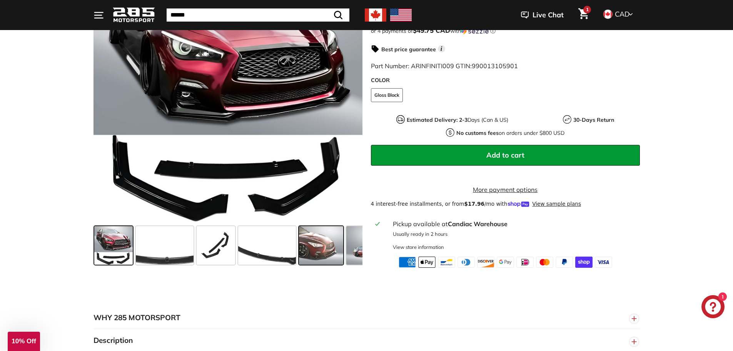
click at [302, 259] on span at bounding box center [321, 245] width 44 height 38
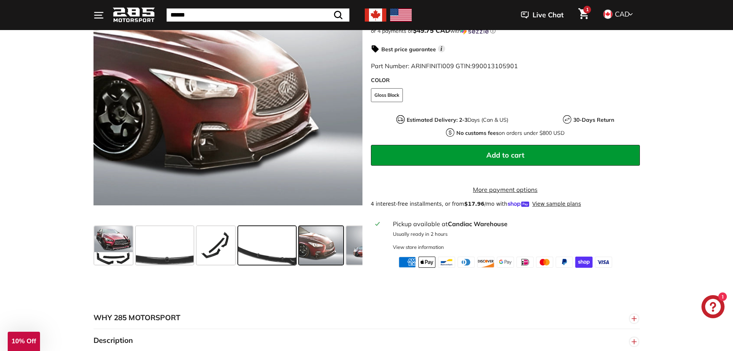
click at [263, 264] on span at bounding box center [267, 245] width 58 height 38
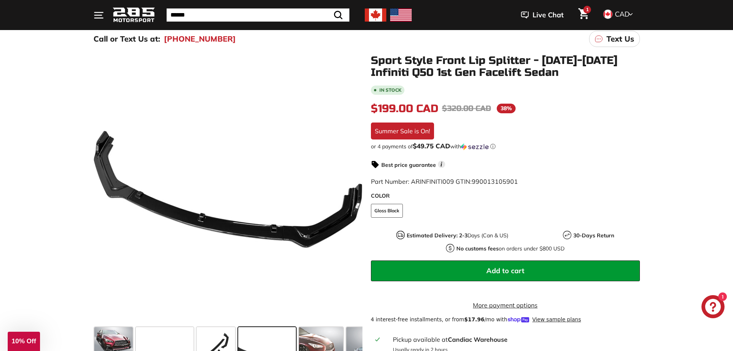
click at [573, 165] on div "Best price guarantee i" at bounding box center [505, 164] width 269 height 9
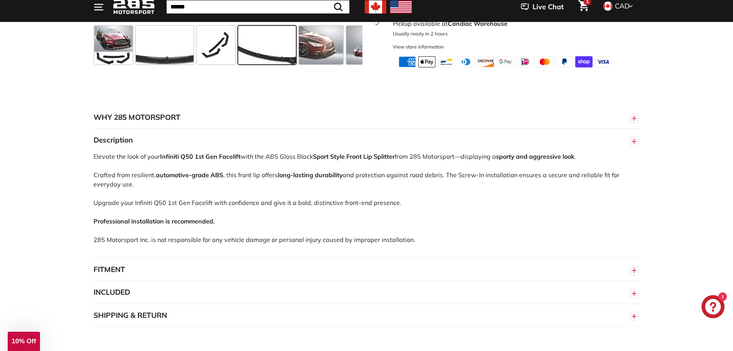
scroll to position [462, 0]
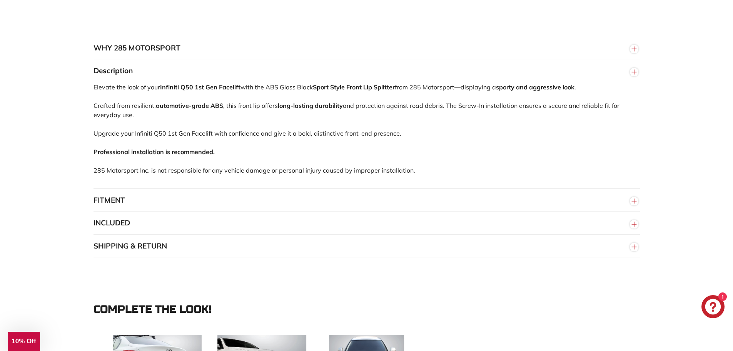
click at [189, 257] on button "SHIPPING & RETURN" at bounding box center [367, 245] width 547 height 23
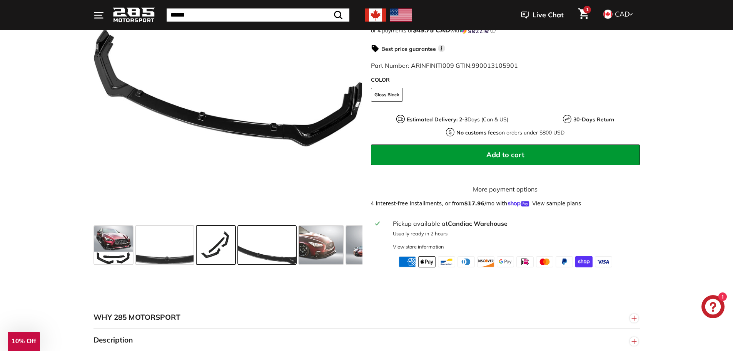
scroll to position [192, 0]
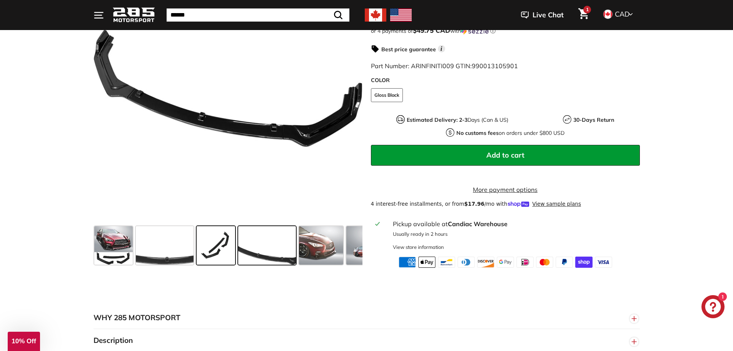
click at [213, 239] on span at bounding box center [216, 245] width 38 height 38
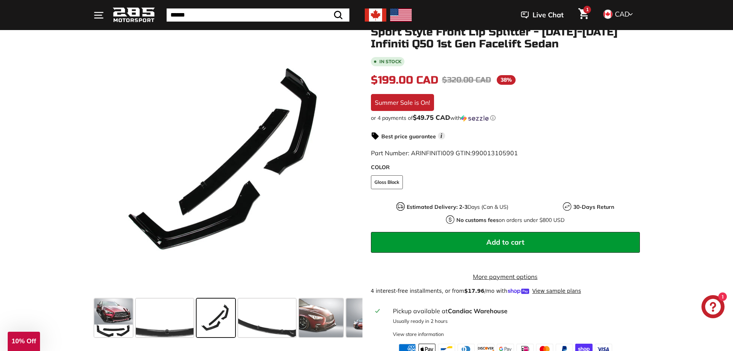
scroll to position [38, 0]
